Goal: Task Accomplishment & Management: Complete application form

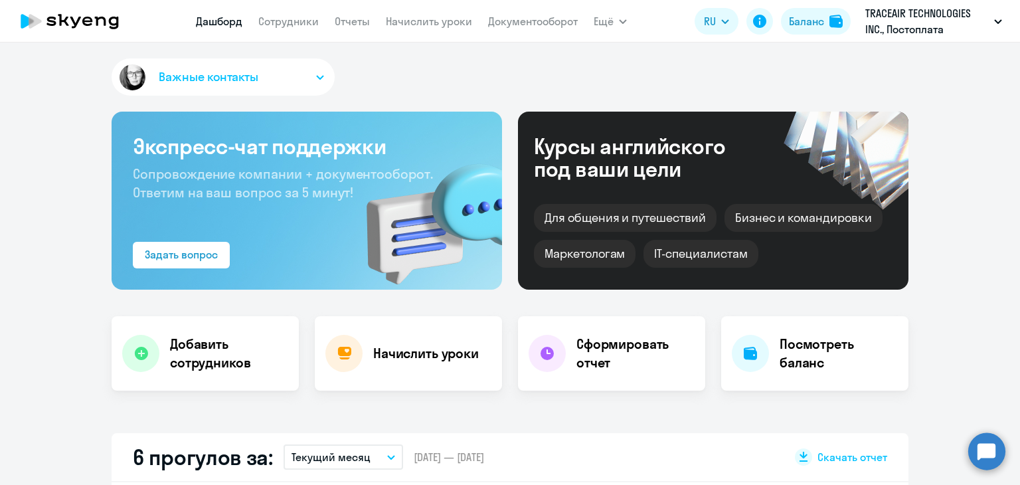
select select "30"
click at [414, 22] on link "Начислить уроки" at bounding box center [429, 21] width 86 height 13
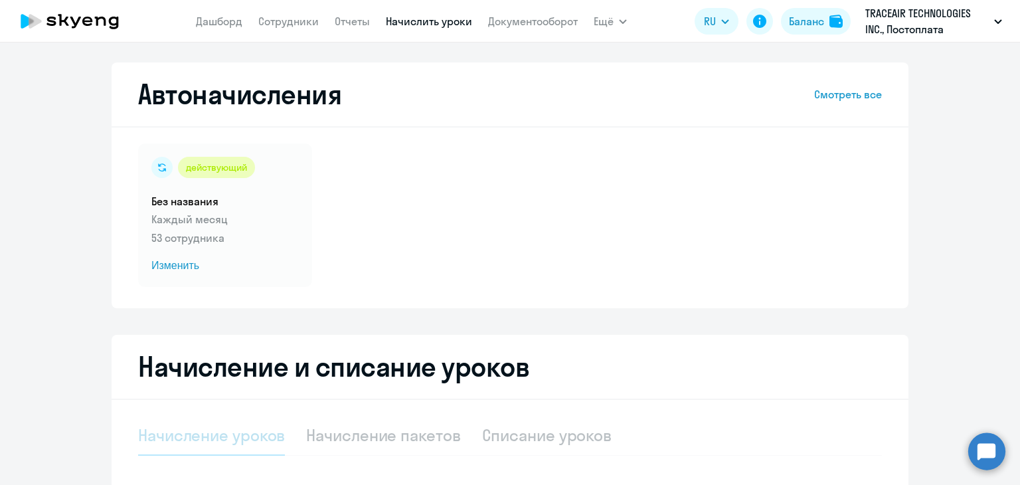
select select "10"
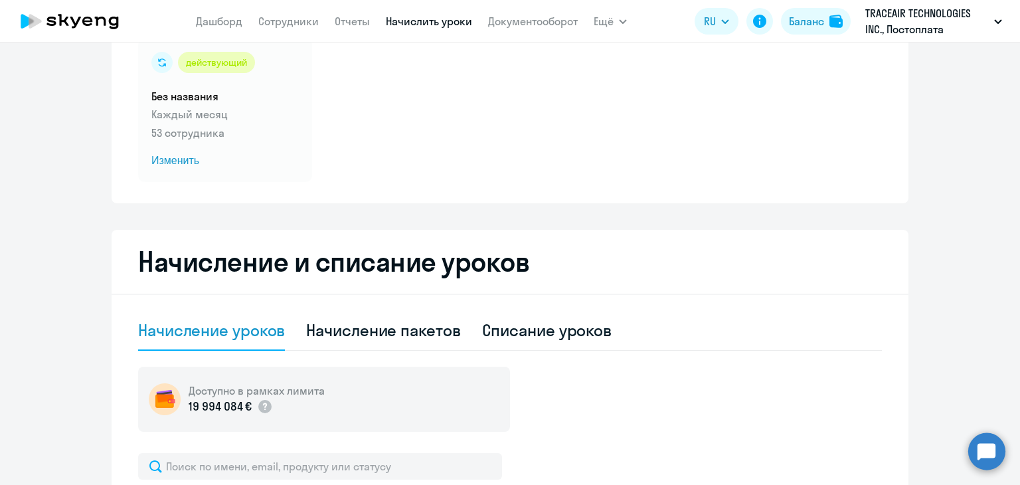
scroll to position [250, 0]
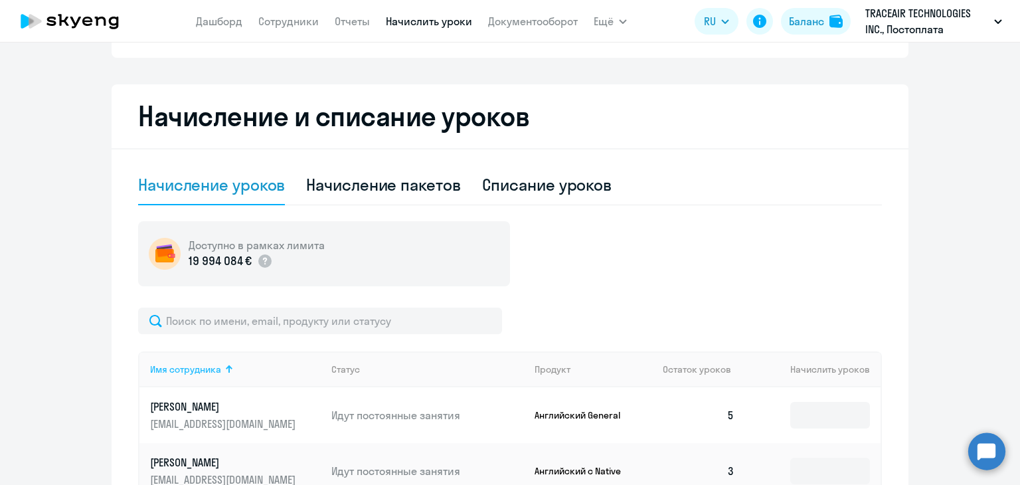
click at [241, 369] on th "Имя сотрудника" at bounding box center [229, 369] width 181 height 36
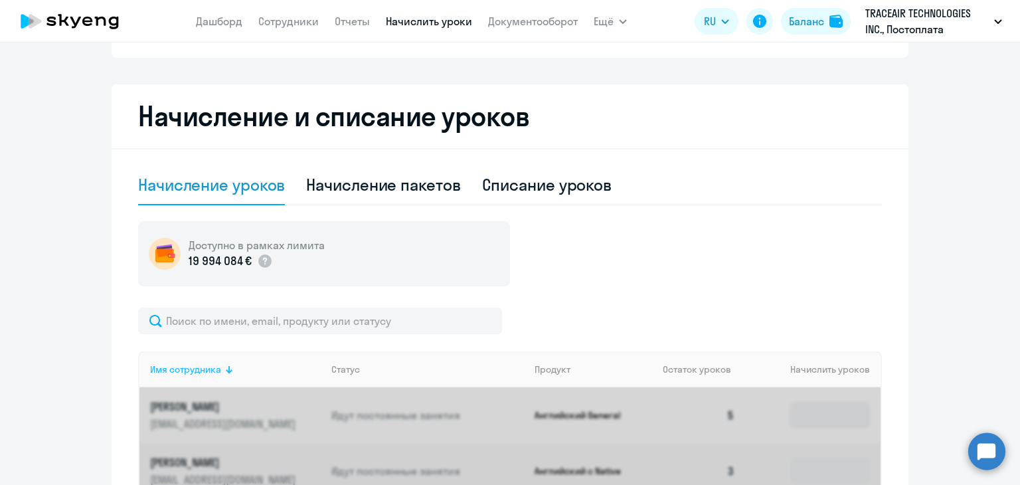
scroll to position [266, 0]
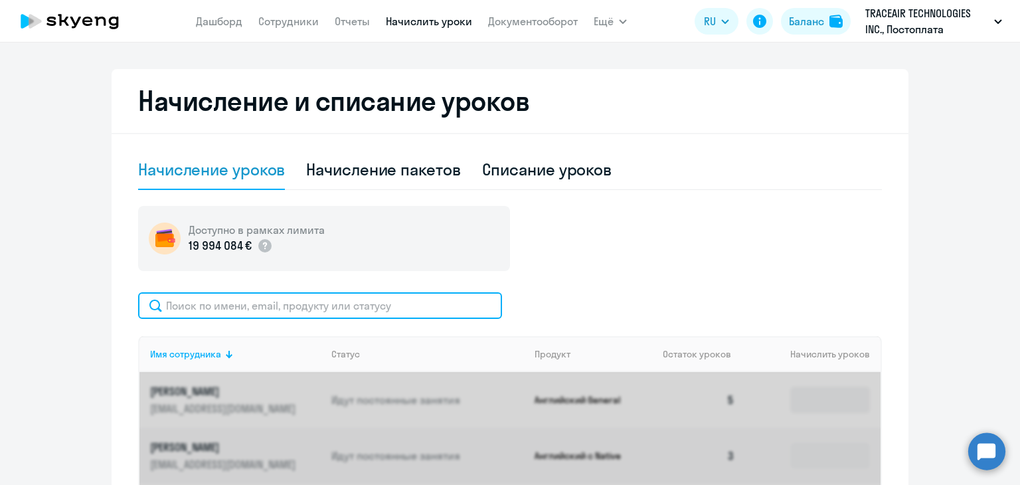
click at [226, 303] on input "text" at bounding box center [320, 305] width 364 height 27
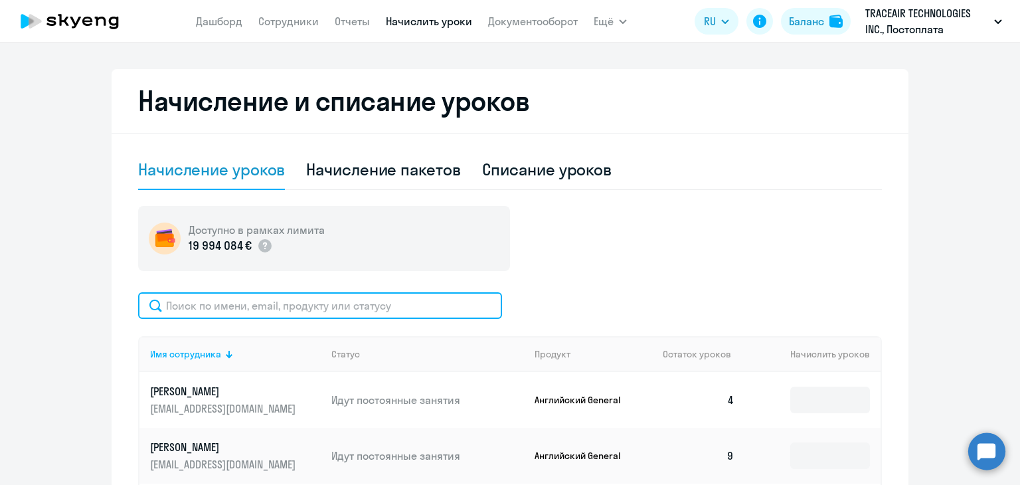
click at [191, 303] on input "text" at bounding box center [320, 305] width 364 height 27
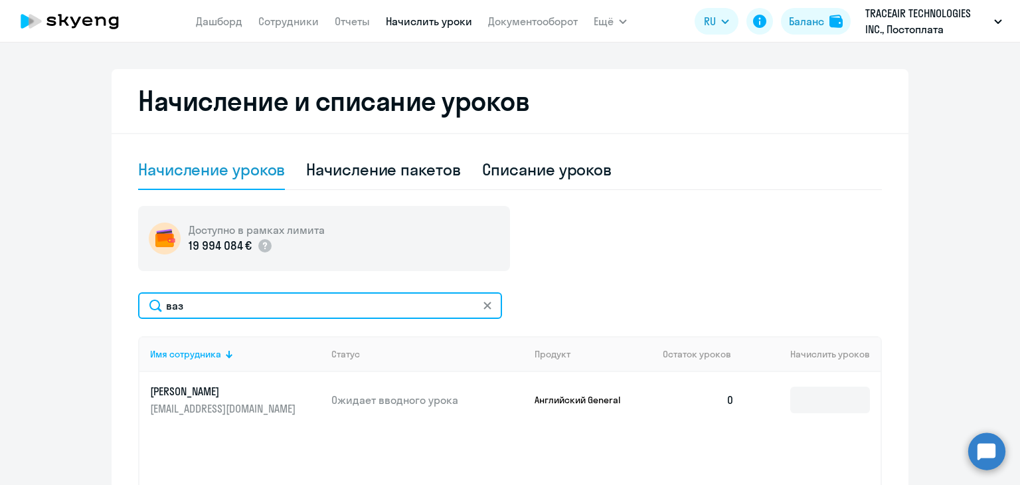
type input "ваз"
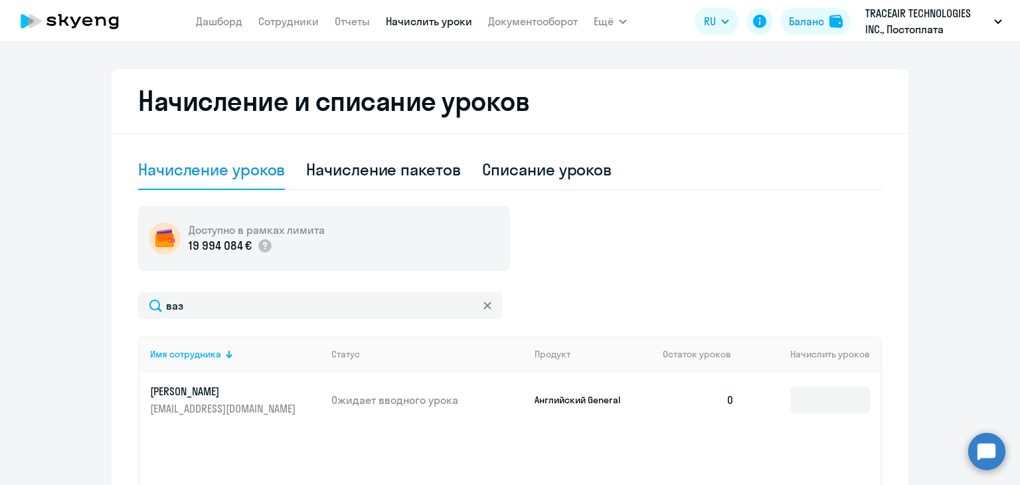
click at [772, 404] on td at bounding box center [812, 400] width 135 height 56
click at [793, 402] on input at bounding box center [830, 399] width 80 height 27
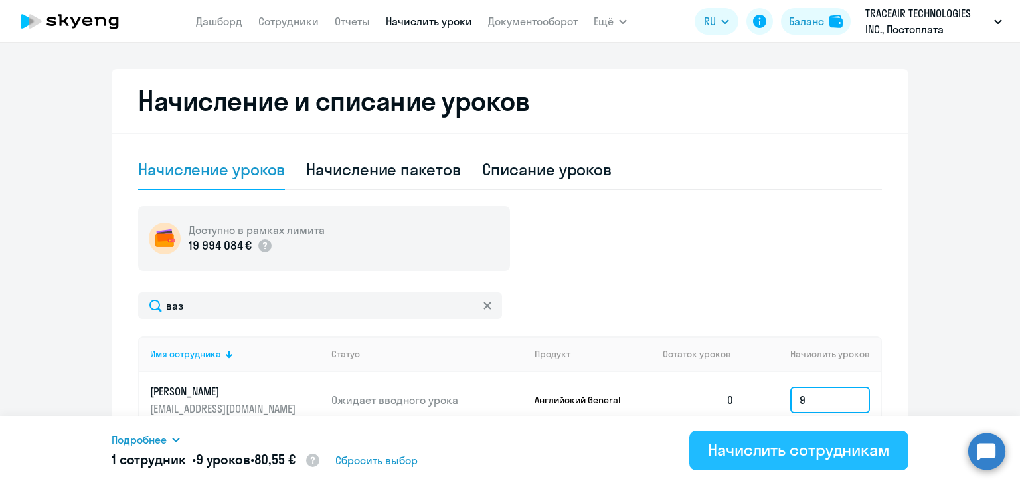
type input "9"
click at [818, 455] on div "Начислить сотрудникам" at bounding box center [799, 449] width 182 height 21
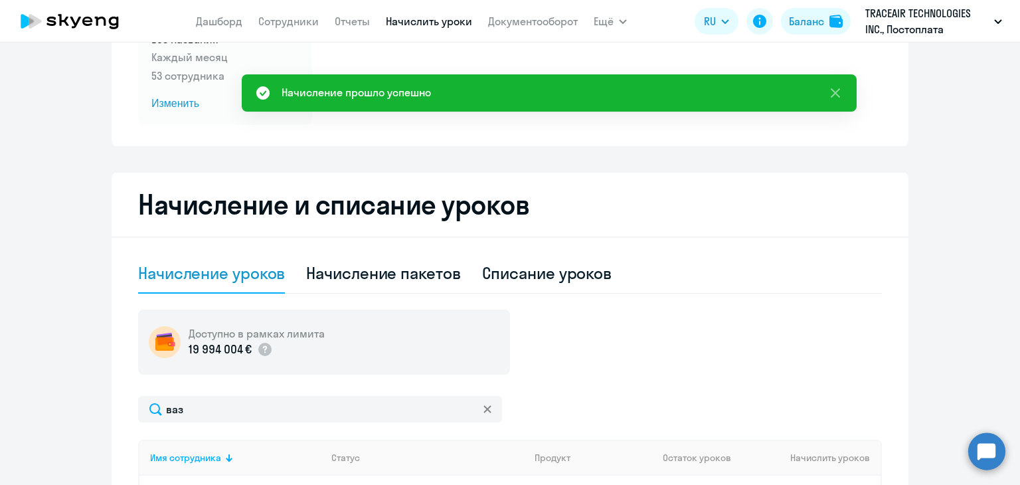
scroll to position [66, 0]
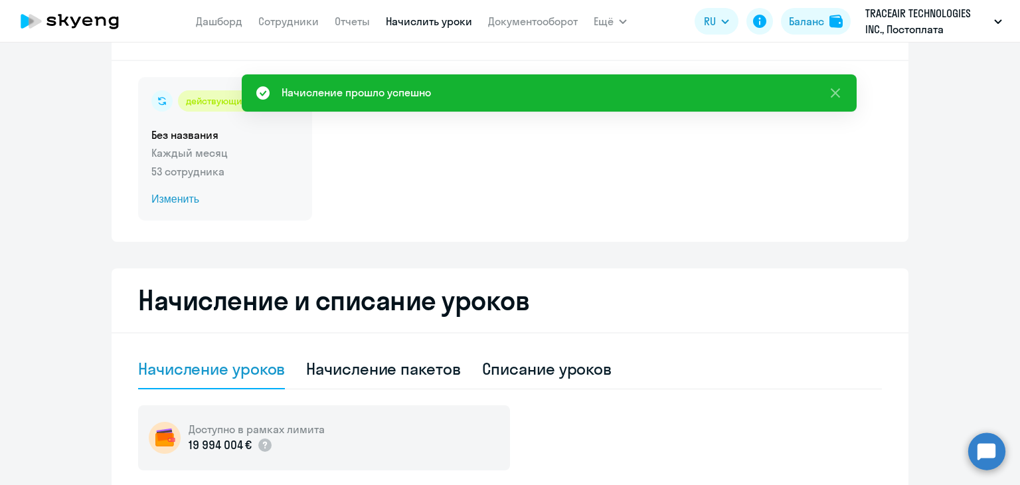
click at [186, 199] on span "Изменить" at bounding box center [224, 199] width 147 height 16
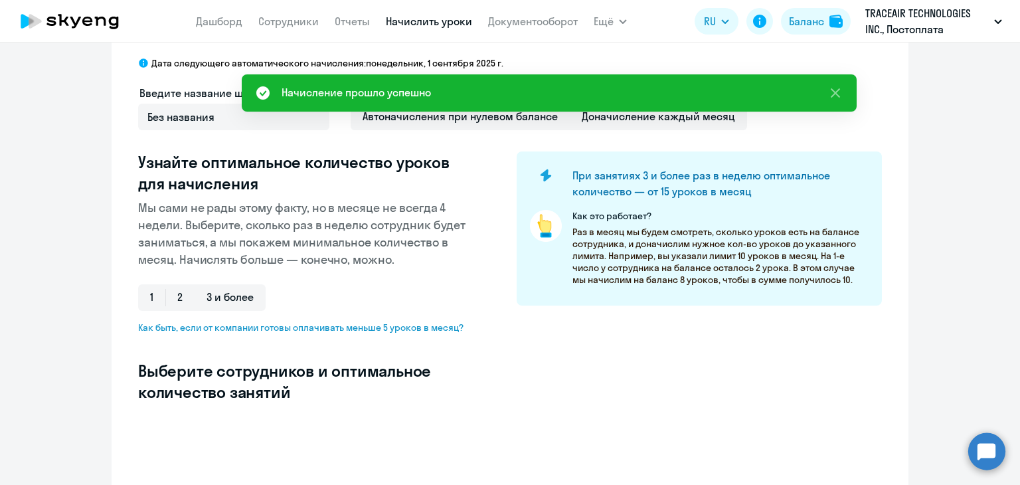
select select "10"
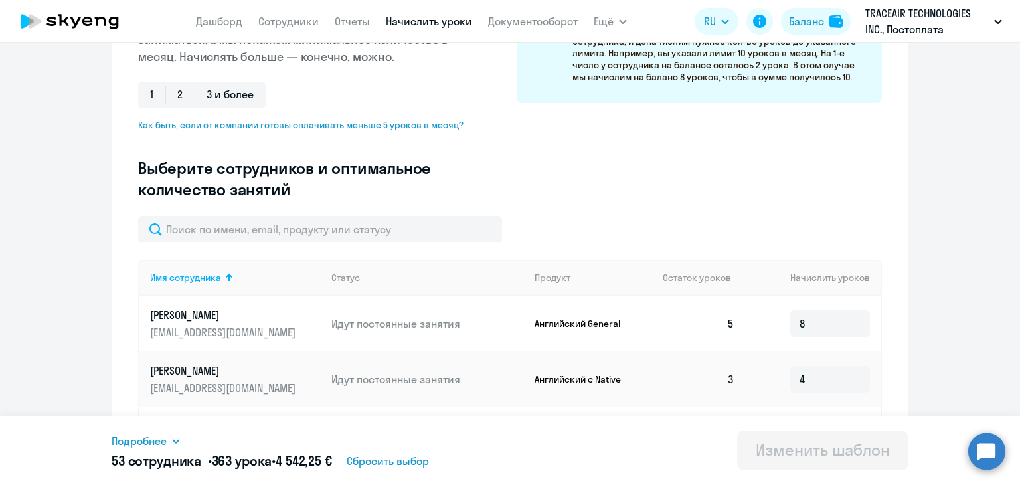
scroll to position [398, 0]
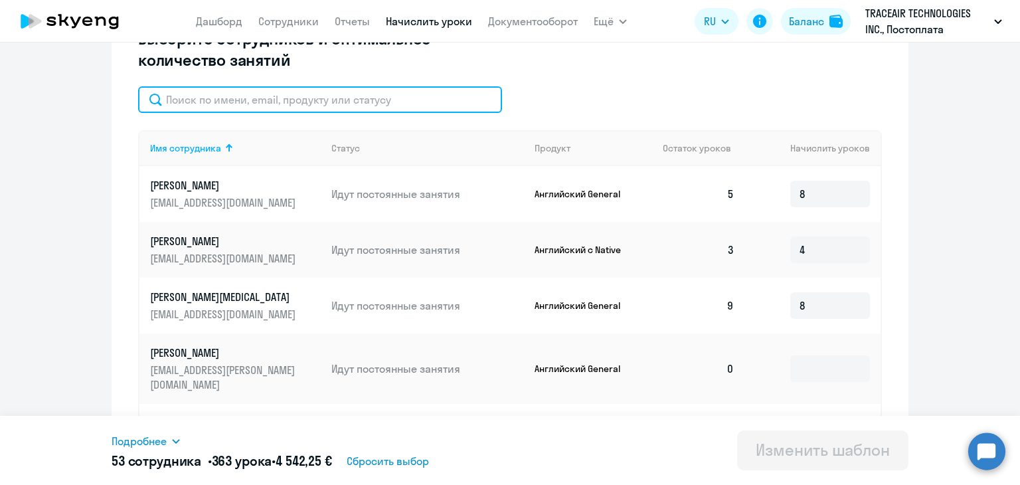
click at [216, 102] on input "text" at bounding box center [320, 99] width 364 height 27
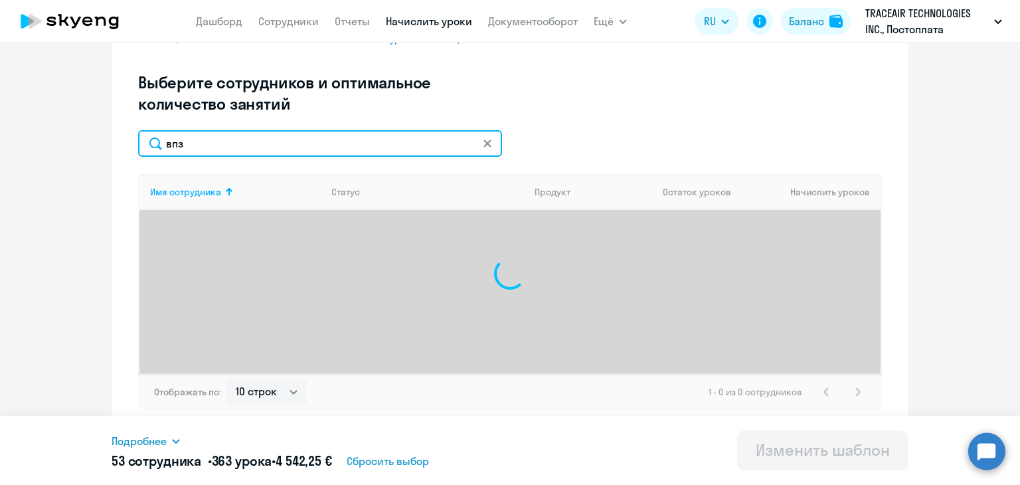
scroll to position [355, 0]
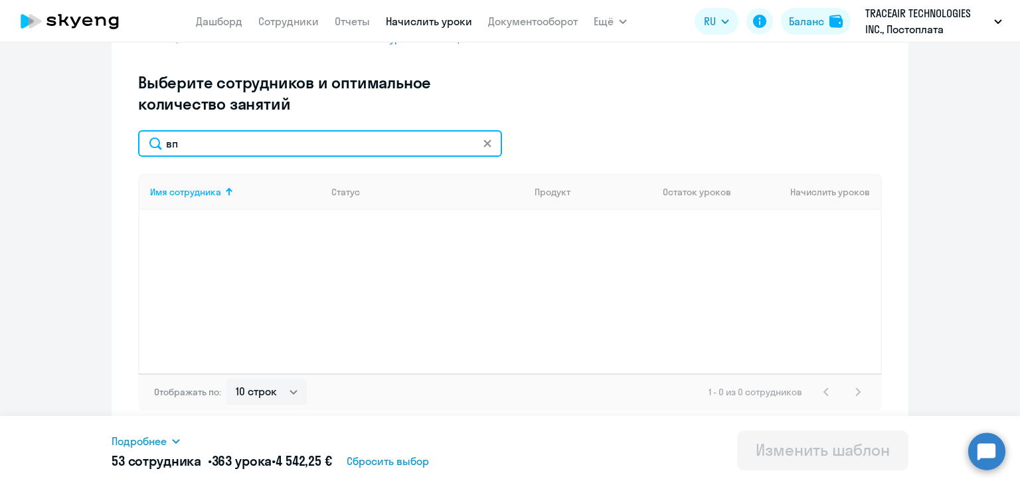
type input "в"
type input "а"
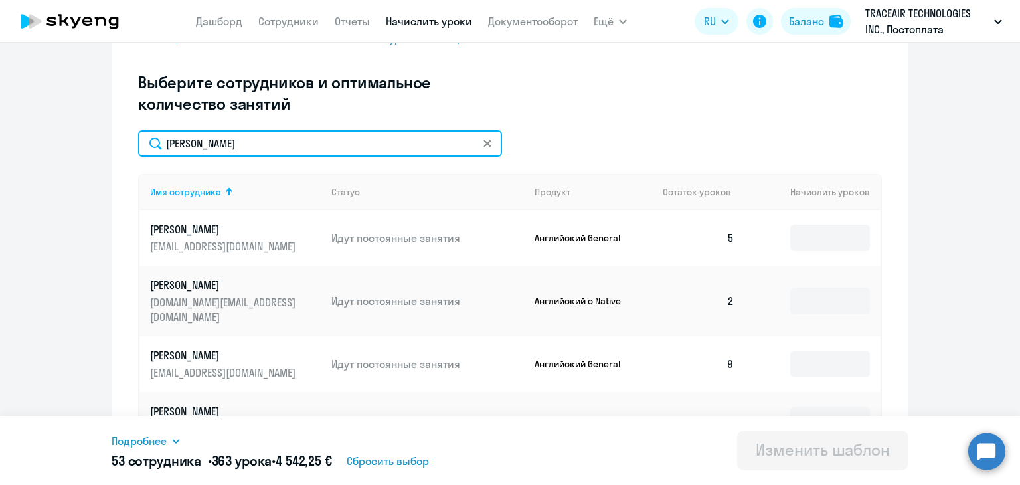
type input "8"
type input "4"
type input "9"
type input "4"
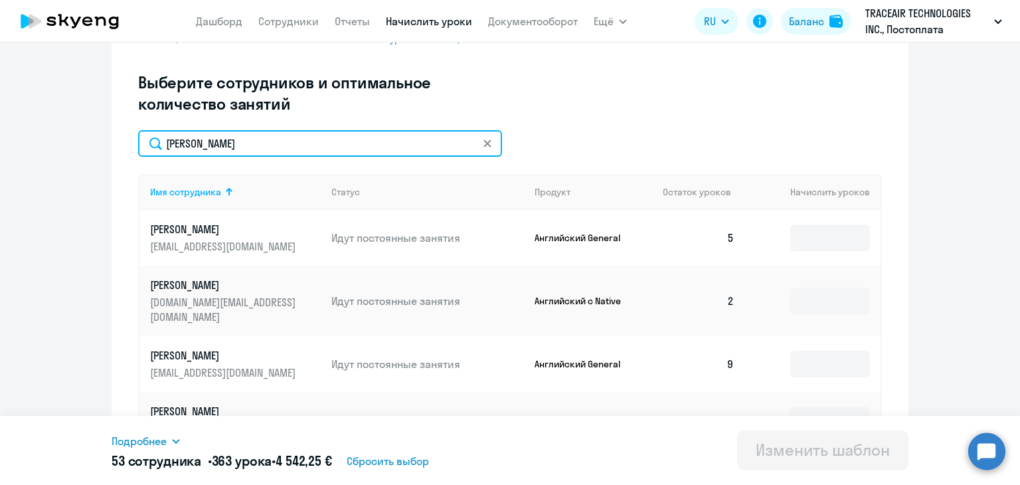
type input "4"
type input "8"
type input "9"
type input "4"
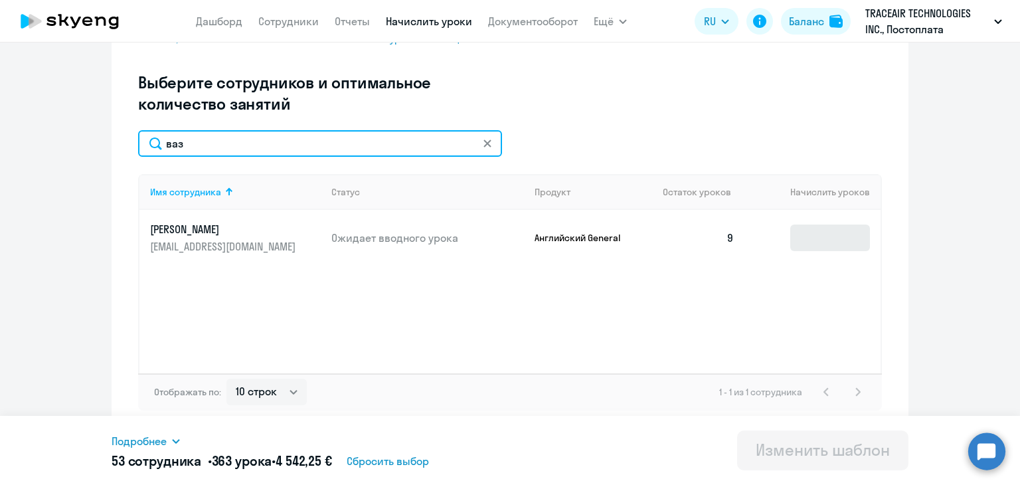
type input "ваз"
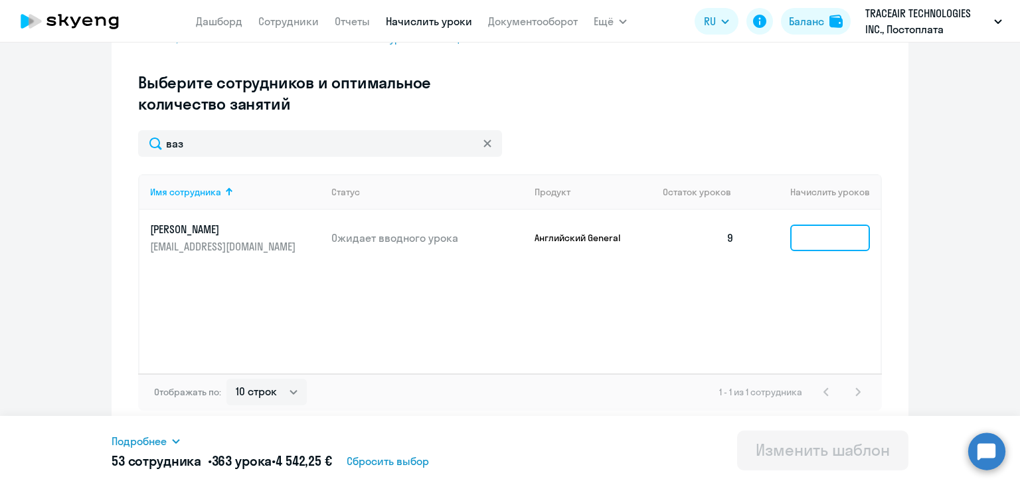
click at [815, 242] on input at bounding box center [830, 237] width 80 height 27
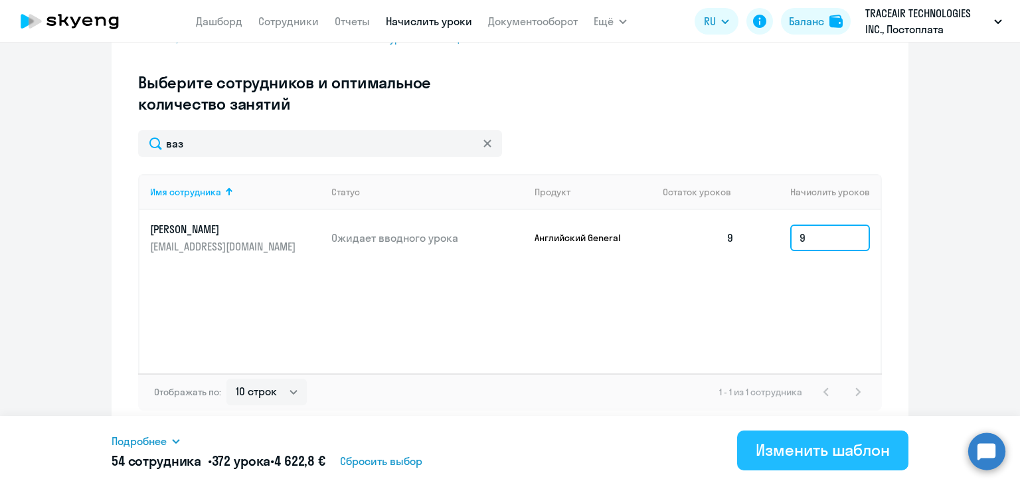
type input "9"
click at [791, 458] on div "Изменить шаблон" at bounding box center [823, 449] width 134 height 21
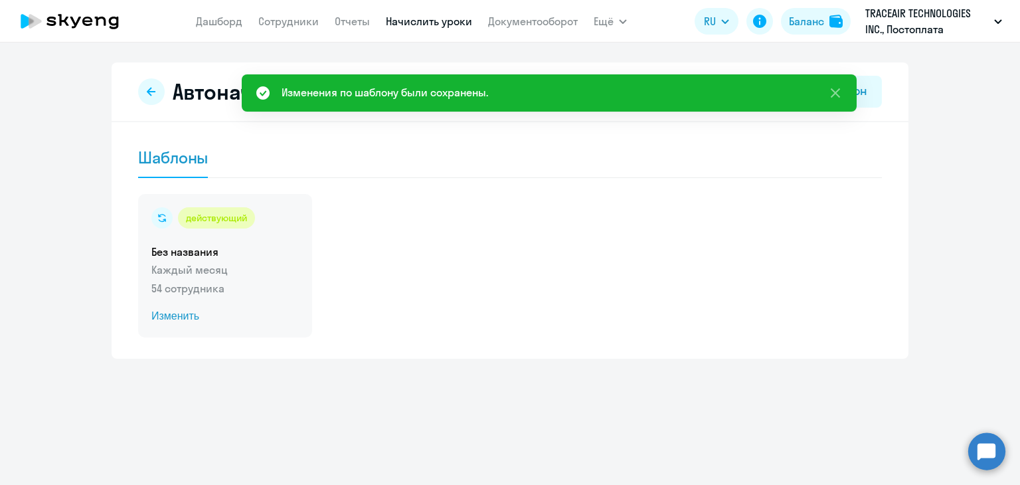
click at [178, 313] on span "Изменить" at bounding box center [224, 316] width 147 height 16
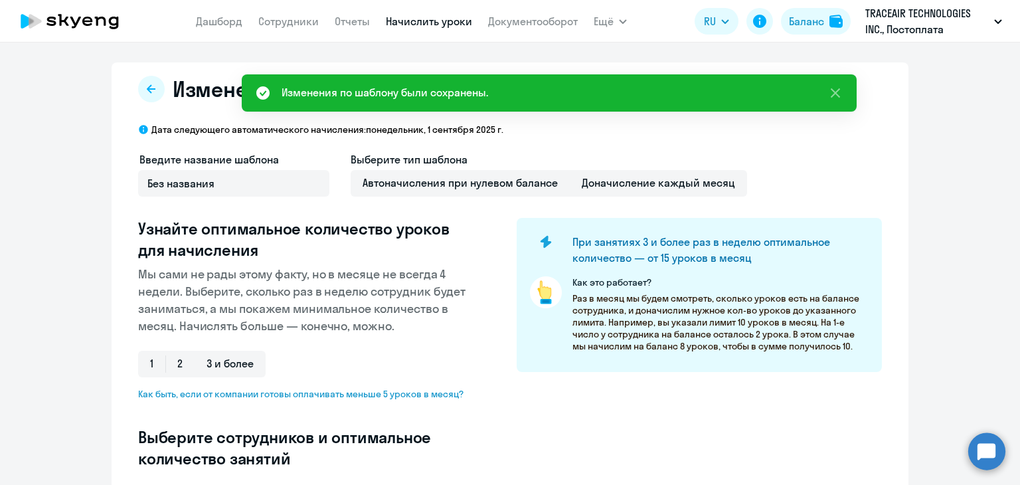
select select "10"
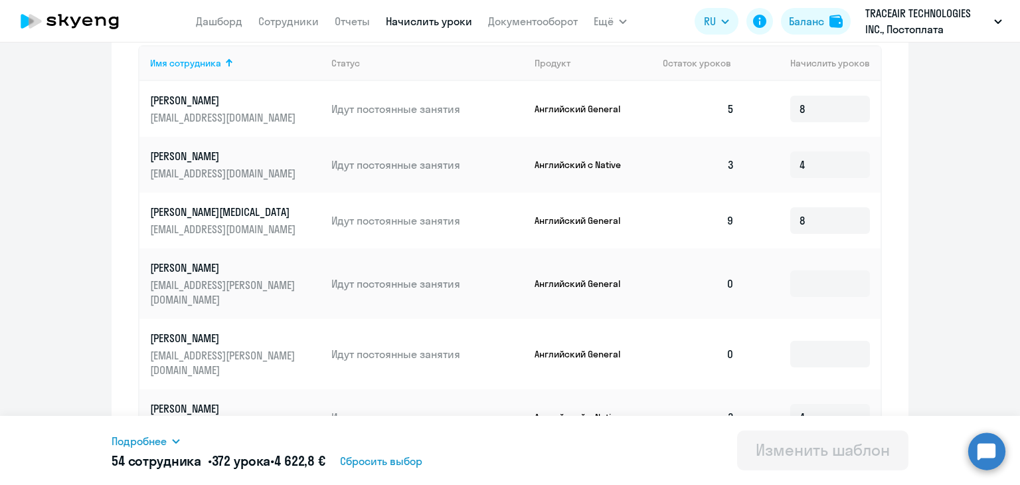
scroll to position [351, 0]
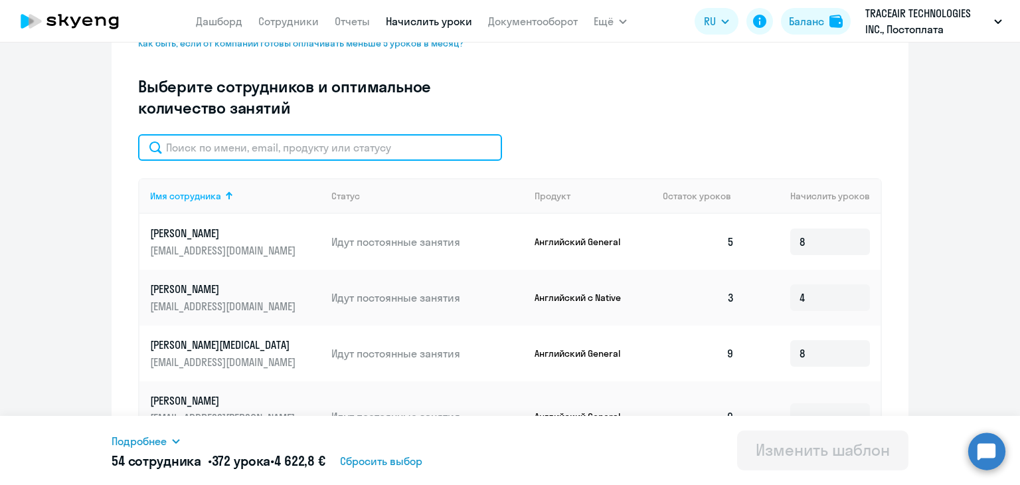
click at [211, 144] on input "text" at bounding box center [320, 147] width 364 height 27
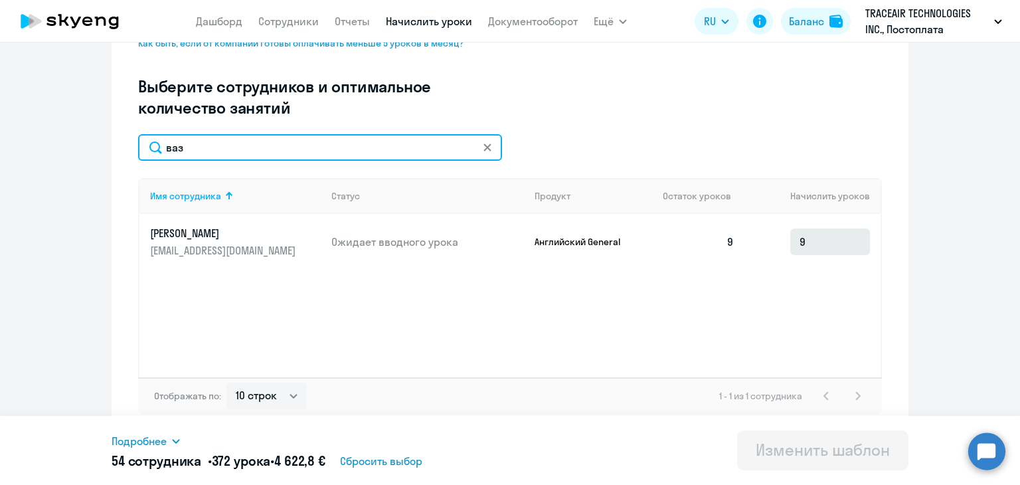
type input "ваз"
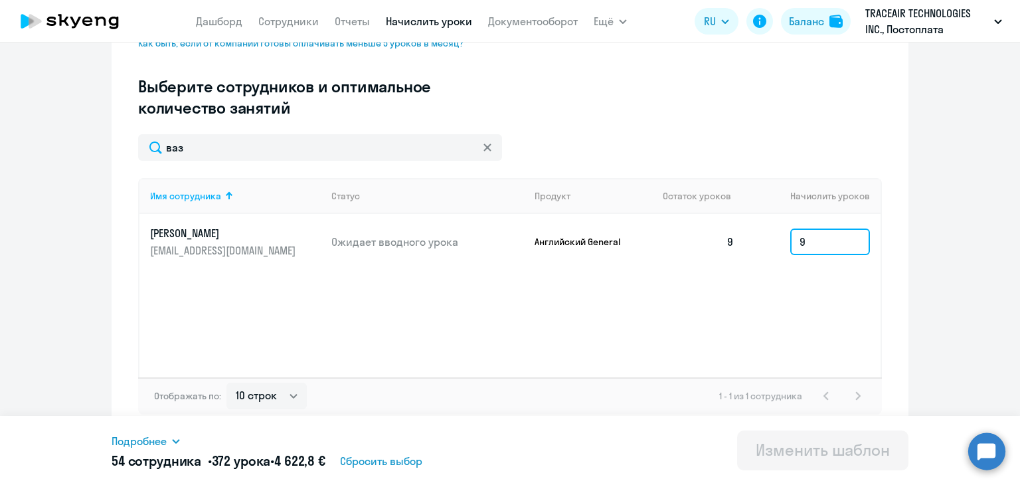
click at [804, 242] on input "9" at bounding box center [830, 241] width 80 height 27
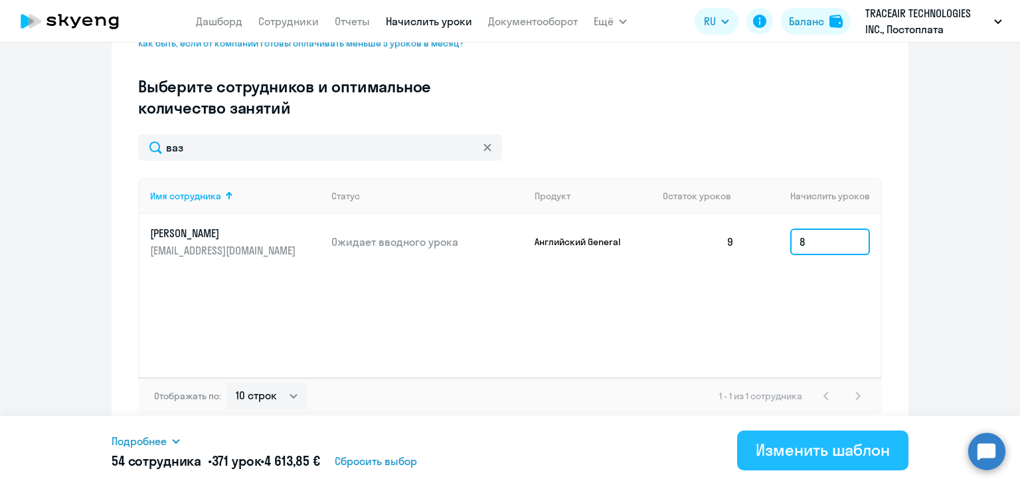
type input "8"
click at [794, 442] on div "Изменить шаблон" at bounding box center [823, 449] width 134 height 21
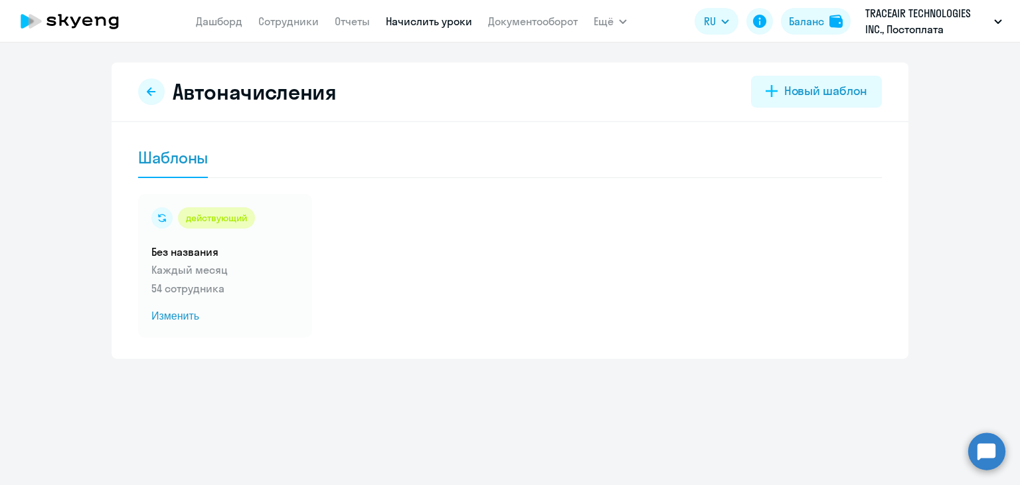
click at [161, 9] on app-header "Дашборд Сотрудники Отчеты Начислить уроки Документооборот Ещё Дашборд Сотрудник…" at bounding box center [510, 21] width 1020 height 42
click at [166, 13] on app-header "Дашборд Сотрудники Отчеты Начислить уроки Документооборот Ещё Дашборд Сотрудник…" at bounding box center [510, 21] width 1020 height 42
click at [171, 13] on app-header "Дашборд Сотрудники Отчеты Начислить уроки Документооборот Ещё Дашборд Сотрудник…" at bounding box center [510, 21] width 1020 height 42
click at [170, 13] on app-header "Дашборд Сотрудники Отчеты Начислить уроки Документооборот Ещё Дашборд Сотрудник…" at bounding box center [510, 21] width 1020 height 42
drag, startPoint x: 170, startPoint y: 13, endPoint x: 171, endPoint y: 23, distance: 10.0
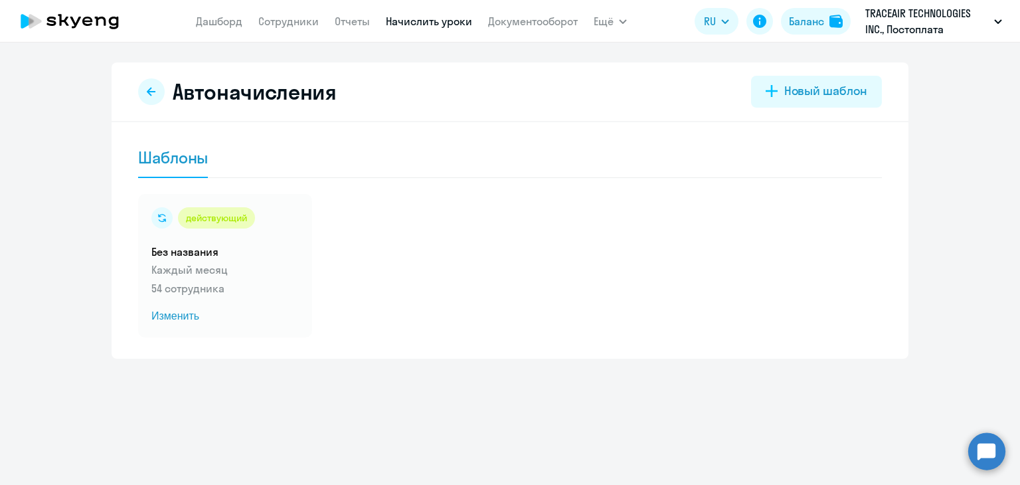
click at [171, 23] on app-header "Дашборд Сотрудники Отчеты Начислить уроки Документооборот Ещё Дашборд Сотрудник…" at bounding box center [510, 21] width 1020 height 42
click at [168, 13] on app-header "Дашборд Сотрудники Отчеты Начислить уроки Документооборот Ещё Дашборд Сотрудник…" at bounding box center [510, 21] width 1020 height 42
click at [165, 14] on app-header "Дашборд Сотрудники Отчеты Начислить уроки Документооборот Ещё Дашборд Сотрудник…" at bounding box center [510, 21] width 1020 height 42
click at [164, 14] on app-header "Дашборд Сотрудники Отчеты Начислить уроки Документооборот Ещё Дашборд Сотрудник…" at bounding box center [510, 21] width 1020 height 42
click at [164, 11] on app-header "Дашборд Сотрудники Отчеты Начислить уроки Документооборот Ещё Дашборд Сотрудник…" at bounding box center [510, 21] width 1020 height 42
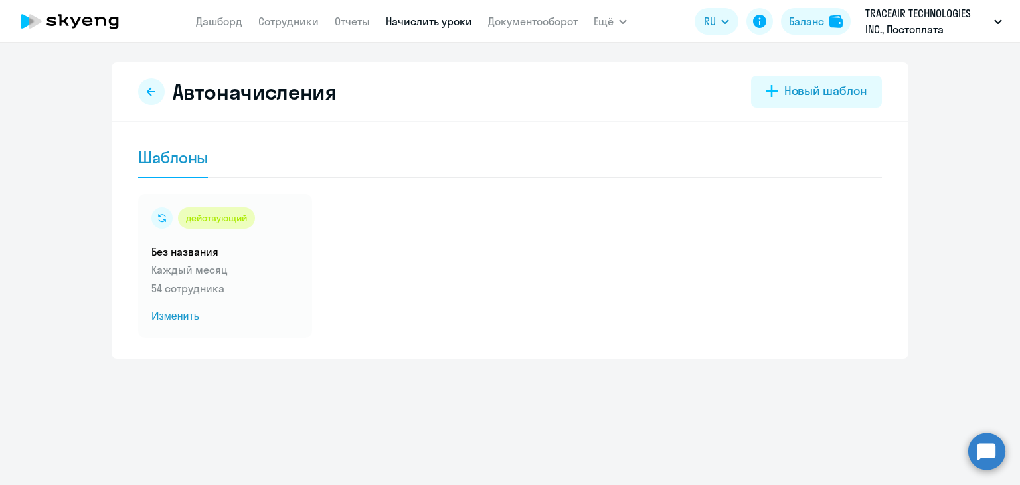
click at [163, 11] on app-header "Дашборд Сотрудники Отчеты Начислить уроки Документооборот Ещё Дашборд Сотрудник…" at bounding box center [510, 21] width 1020 height 42
click at [162, 14] on app-header "Дашборд Сотрудники Отчеты Начислить уроки Документооборот Ещё Дашборд Сотрудник…" at bounding box center [510, 21] width 1020 height 42
click at [163, 13] on app-header "Дашборд Сотрудники Отчеты Начислить уроки Документооборот Ещё Дашборд Сотрудник…" at bounding box center [510, 21] width 1020 height 42
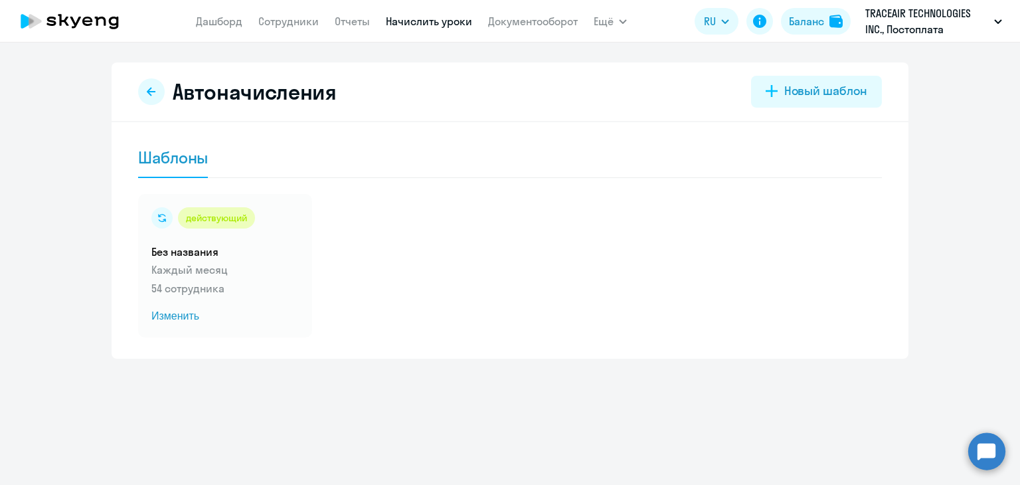
click at [161, 10] on app-header "Дашборд Сотрудники Отчеты Начислить уроки Документооборот Ещё Дашборд Сотрудник…" at bounding box center [510, 21] width 1020 height 42
click at [177, 15] on app-header "Дашборд Сотрудники Отчеты Начислить уроки Документооборот Ещё Дашборд Сотрудник…" at bounding box center [510, 21] width 1020 height 42
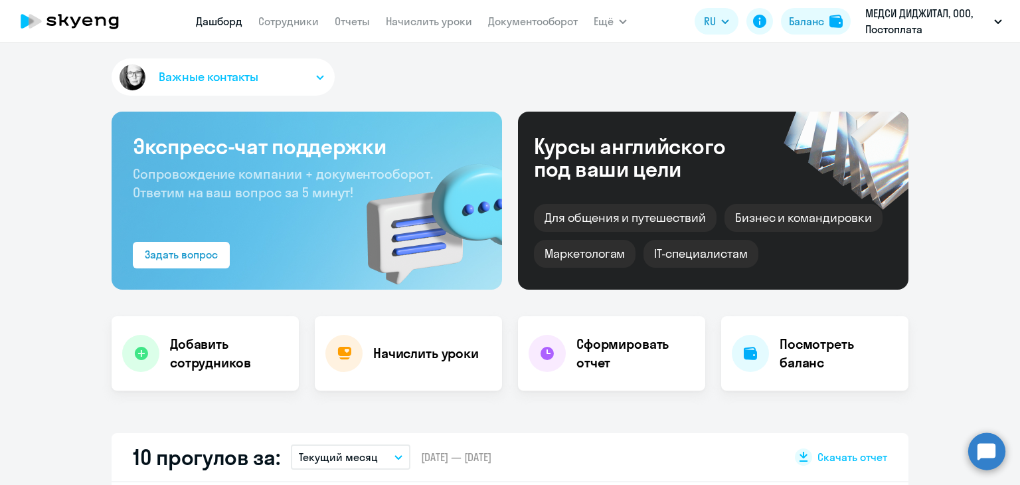
click at [321, 23] on nav "[PERSON_NAME] Отчеты Начислить уроки Документооборот" at bounding box center [387, 21] width 382 height 27
click at [311, 22] on link "Сотрудники" at bounding box center [288, 21] width 60 height 13
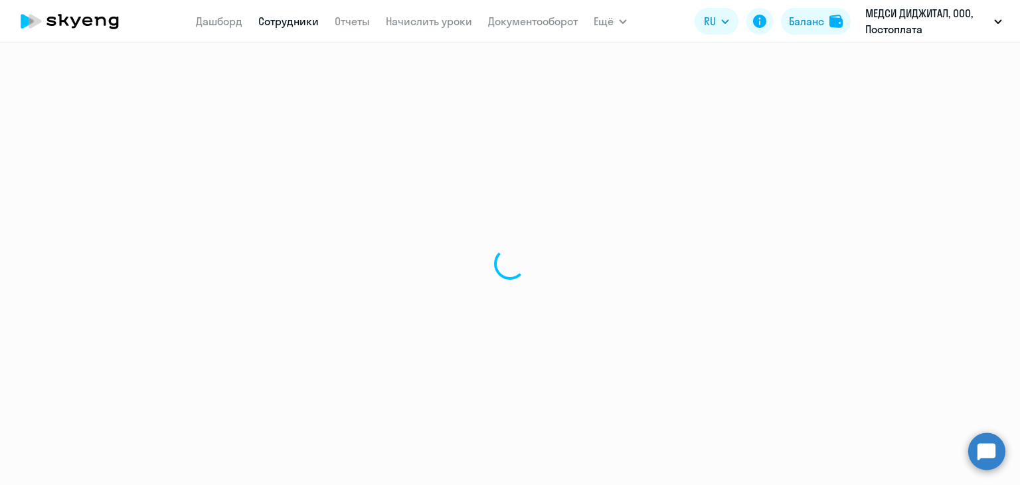
select select "30"
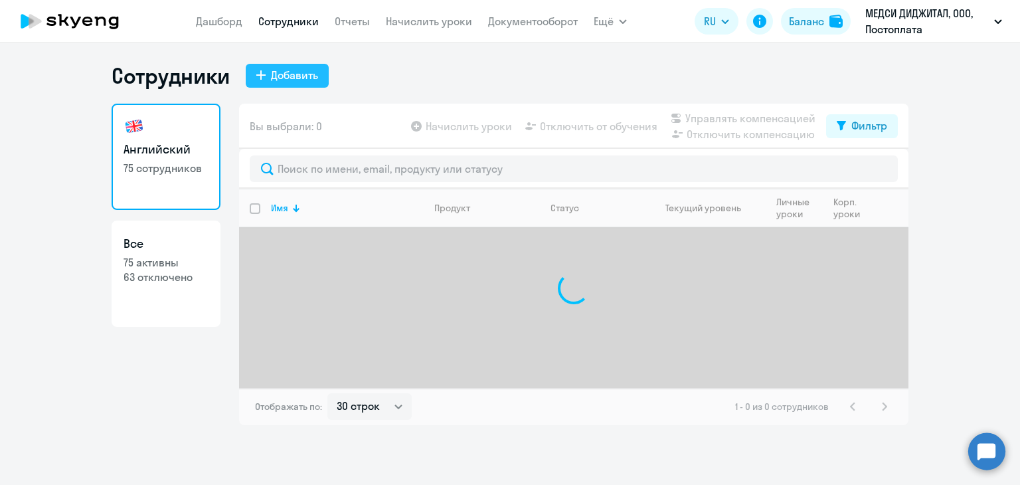
click at [305, 79] on div "Добавить" at bounding box center [294, 75] width 47 height 16
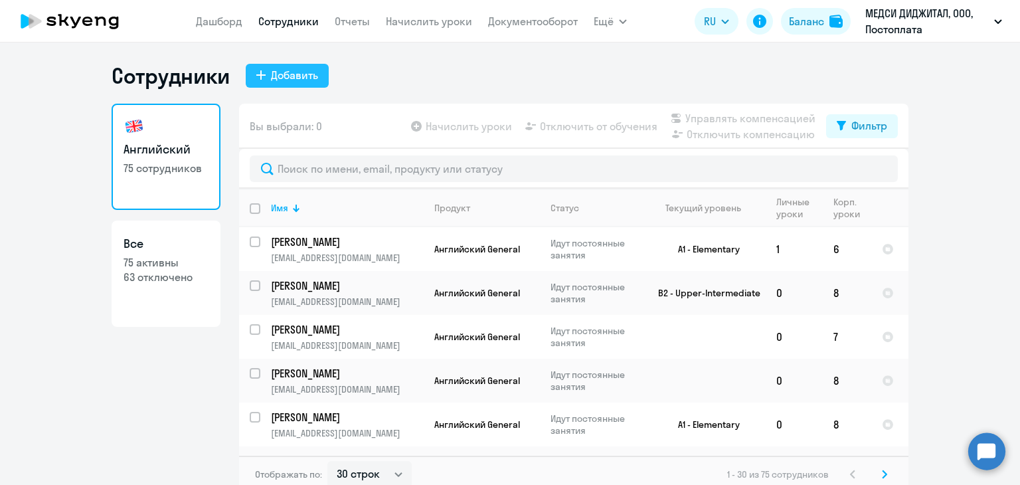
select select "english_adult_not_native_speaker"
select select "3"
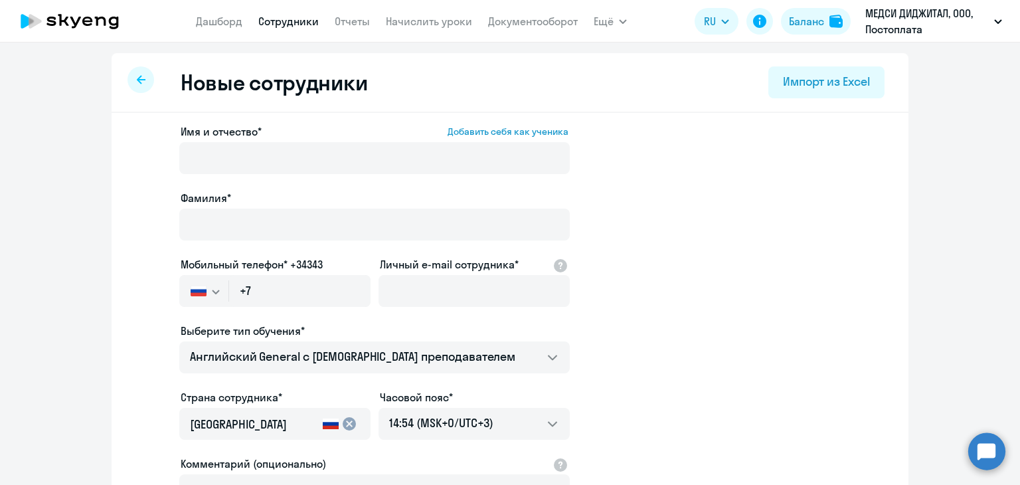
click at [137, 77] on icon at bounding box center [141, 79] width 9 height 9
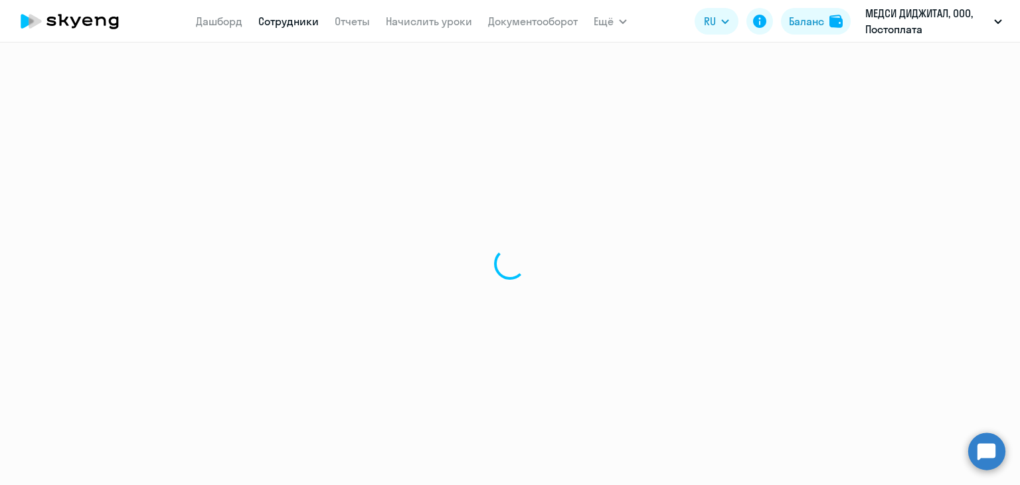
select select "30"
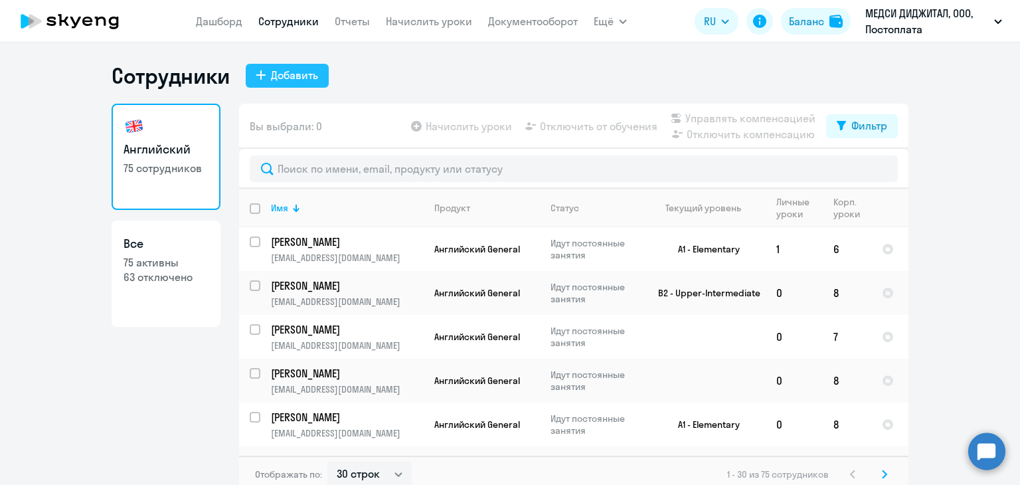
click at [295, 78] on div "Добавить" at bounding box center [294, 75] width 47 height 16
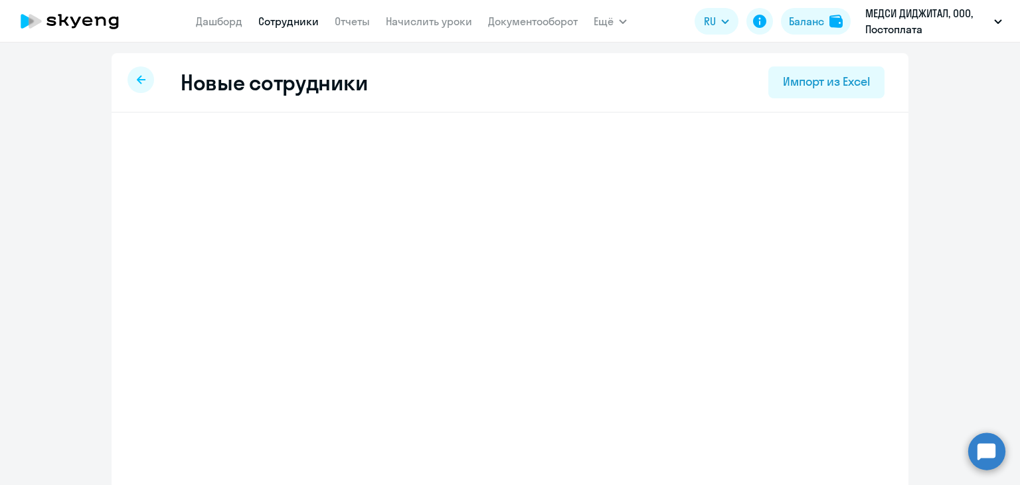
select select "english_adult_not_native_speaker"
select select "3"
